Goal: Transaction & Acquisition: Purchase product/service

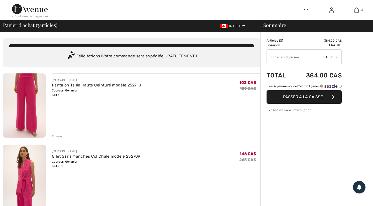
scroll to position [125, 0]
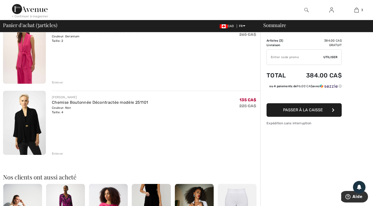
click at [26, 124] on img at bounding box center [24, 123] width 43 height 64
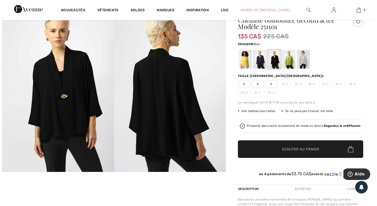
scroll to position [25, 0]
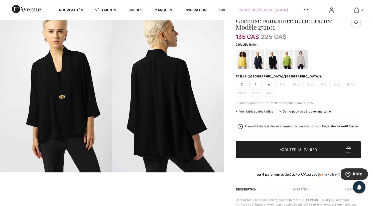
click at [64, 99] on img at bounding box center [56, 89] width 112 height 168
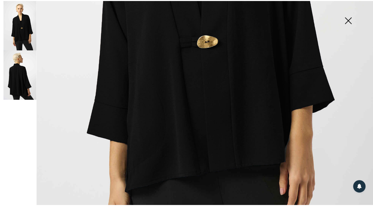
scroll to position [276, 0]
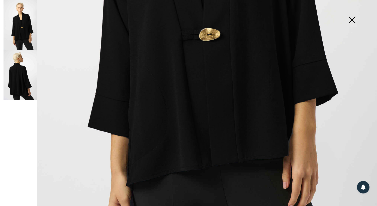
click at [350, 22] on img at bounding box center [352, 21] width 25 height 26
